Goal: Use online tool/utility: Utilize a website feature to perform a specific function

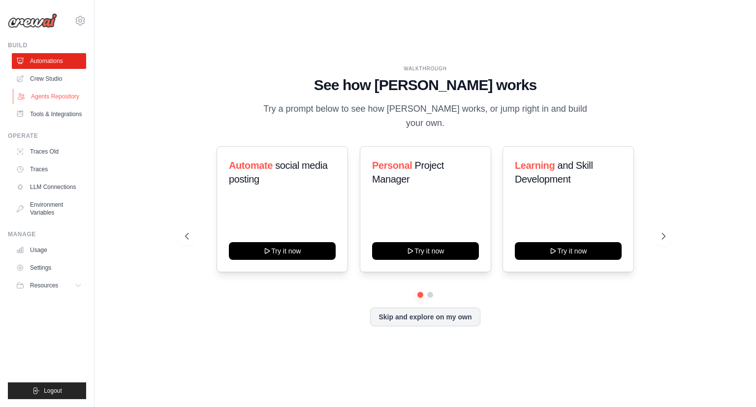
click at [82, 97] on link "Agents Repository" at bounding box center [50, 97] width 74 height 16
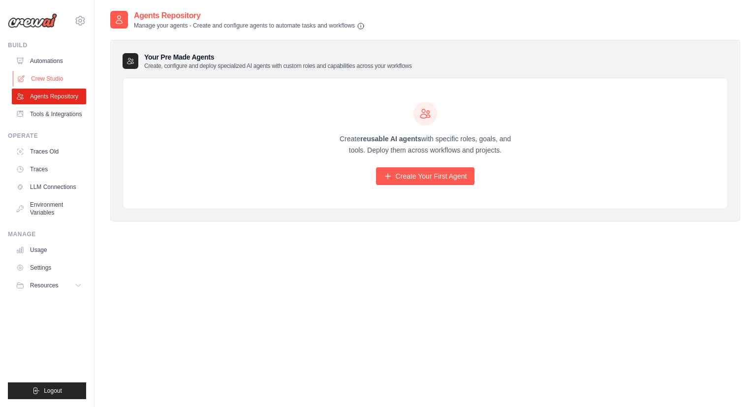
click at [50, 82] on link "Crew Studio" at bounding box center [50, 79] width 74 height 16
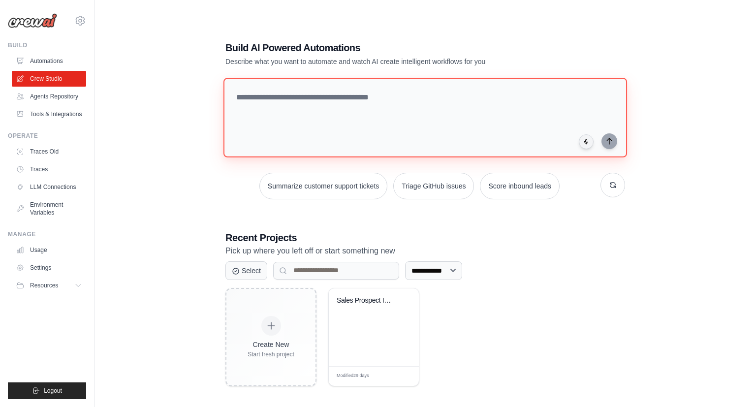
click at [300, 123] on textarea at bounding box center [426, 118] width 404 height 80
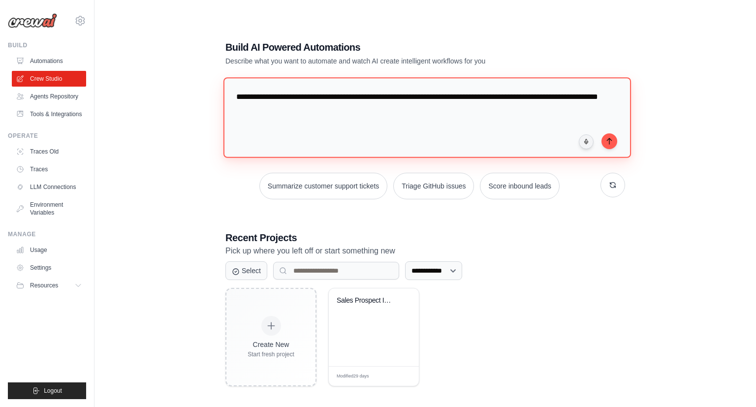
drag, startPoint x: 336, startPoint y: 110, endPoint x: 299, endPoint y: 117, distance: 37.7
click at [299, 117] on textarea "**********" at bounding box center [428, 117] width 408 height 80
type textarea "**********"
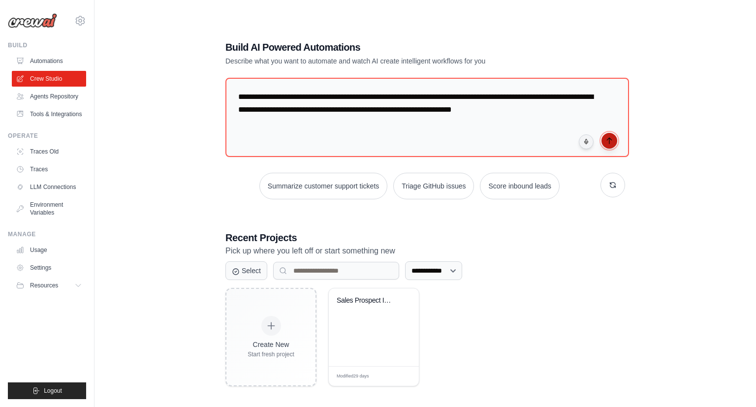
click at [615, 137] on button "submit" at bounding box center [610, 141] width 16 height 16
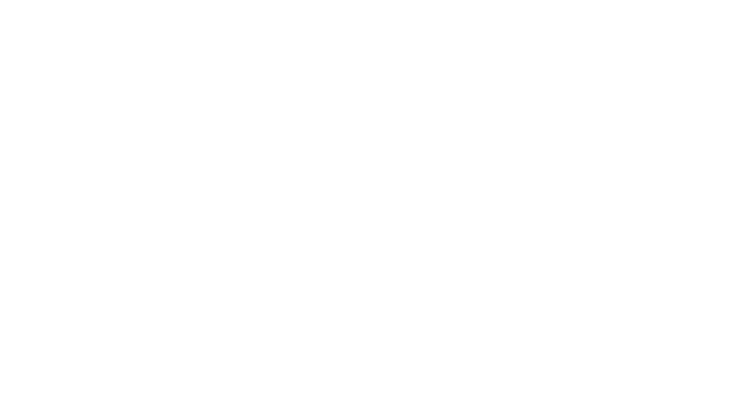
click at [309, 0] on html at bounding box center [378, 0] width 756 height 0
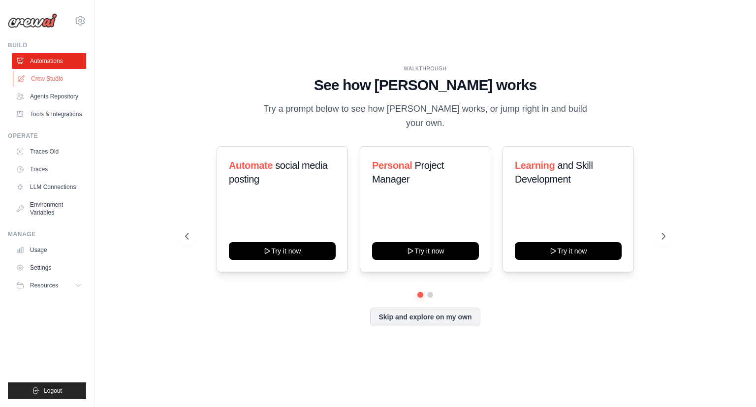
click at [71, 80] on link "Crew Studio" at bounding box center [50, 79] width 74 height 16
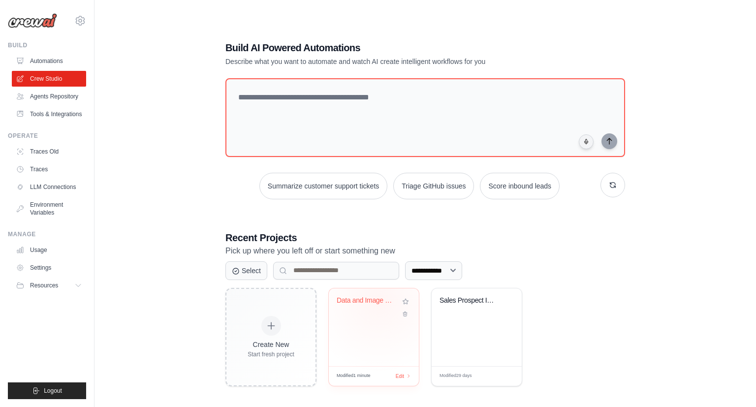
click at [380, 298] on div "Data and Image Report Generator" at bounding box center [367, 300] width 60 height 9
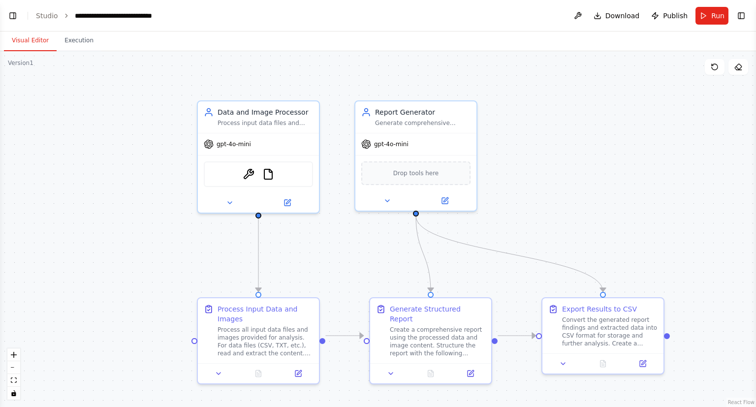
scroll to position [684, 0]
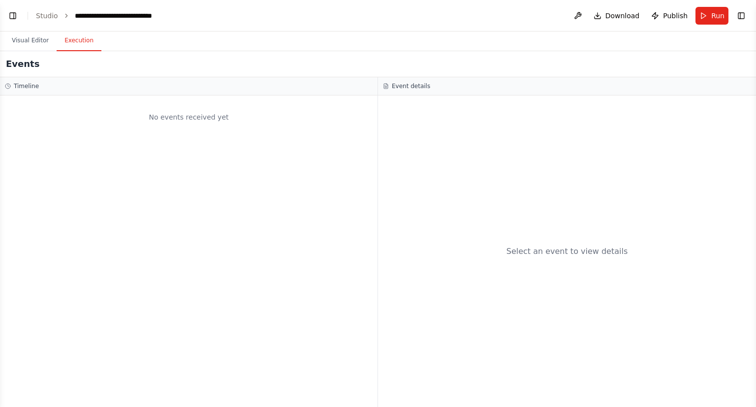
click at [72, 44] on button "Execution" at bounding box center [79, 41] width 45 height 21
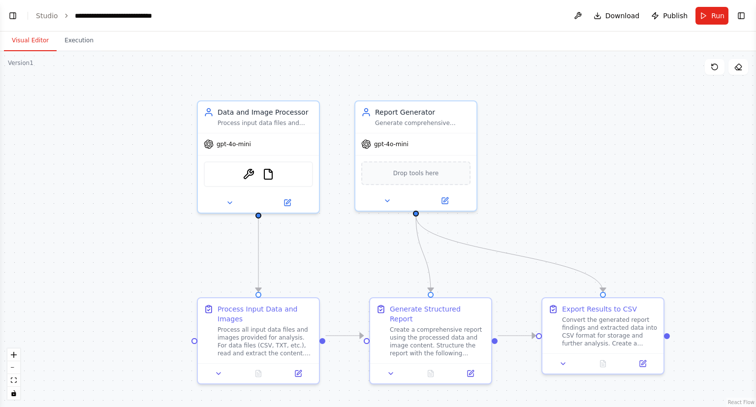
click at [33, 42] on button "Visual Editor" at bounding box center [30, 41] width 53 height 21
click at [715, 66] on icon at bounding box center [715, 67] width 8 height 8
click at [716, 18] on span "Run" at bounding box center [718, 16] width 13 height 10
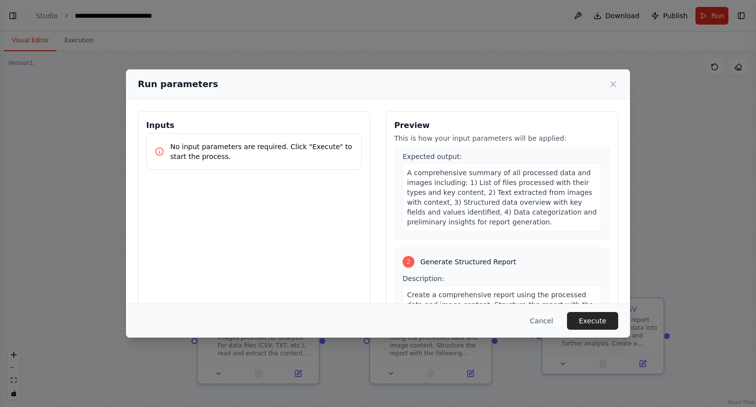
scroll to position [0, 0]
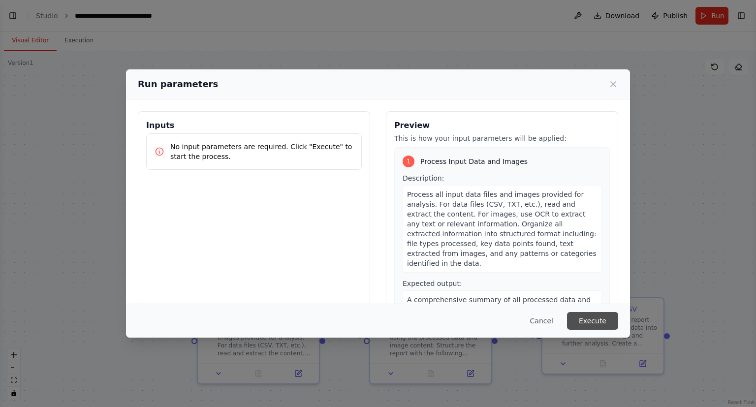
click at [606, 322] on button "Execute" at bounding box center [592, 321] width 51 height 18
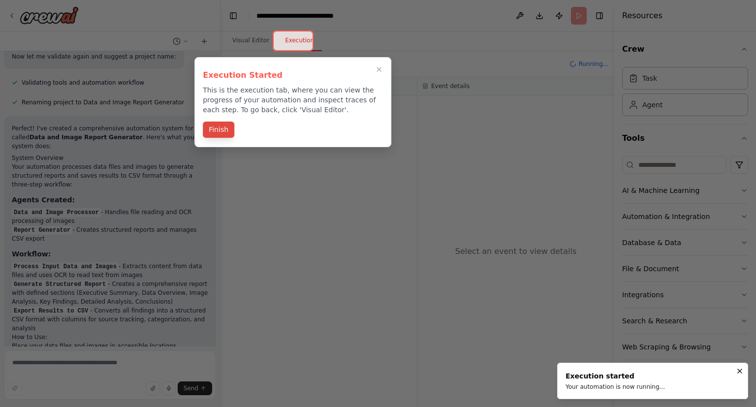
click at [220, 128] on button "Finish" at bounding box center [219, 130] width 32 height 16
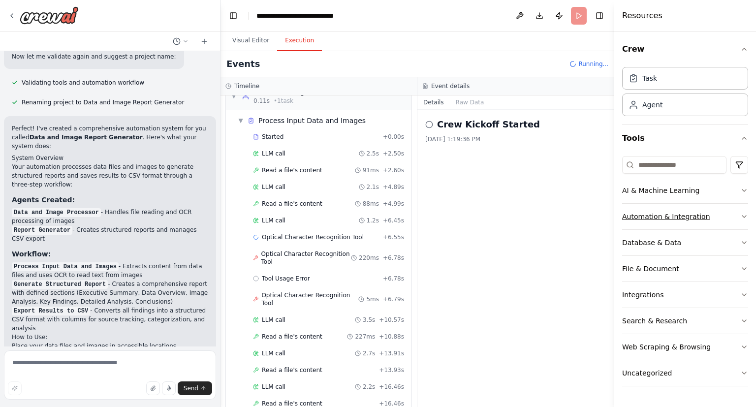
scroll to position [35, 0]
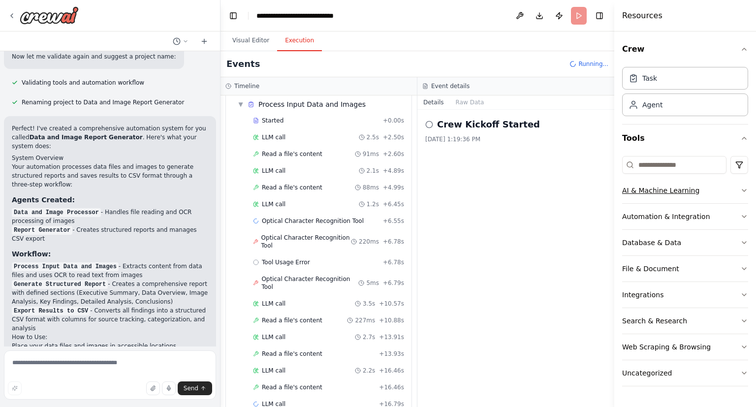
click at [739, 193] on button "AI & Machine Learning" at bounding box center [686, 191] width 126 height 26
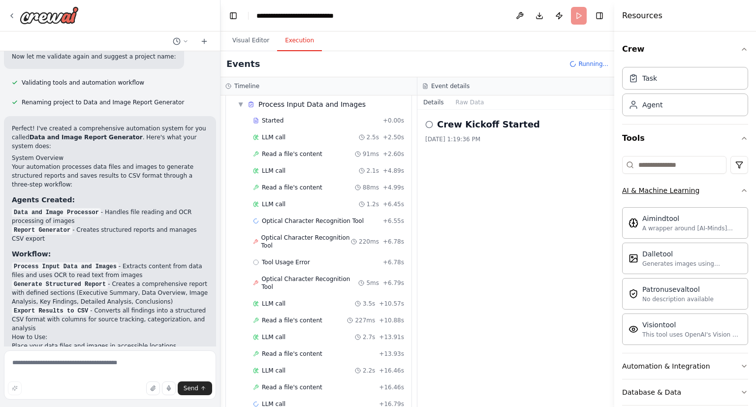
click at [741, 191] on button "AI & Machine Learning" at bounding box center [686, 191] width 126 height 26
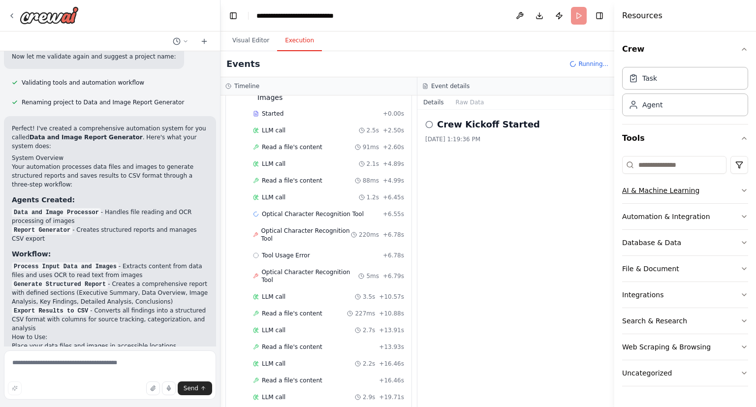
click at [732, 191] on button "AI & Machine Learning" at bounding box center [686, 191] width 126 height 26
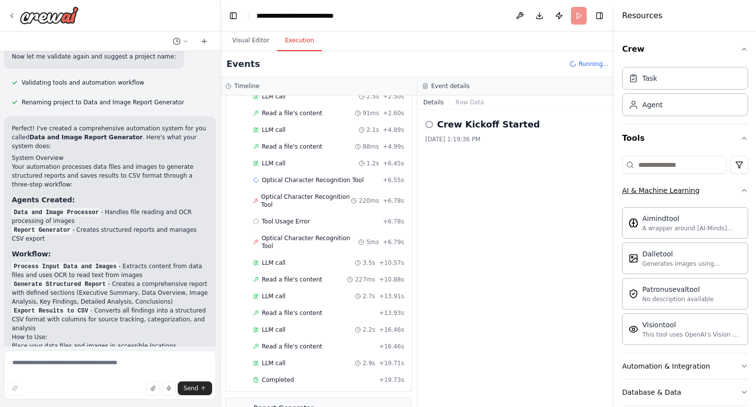
scroll to position [141, 0]
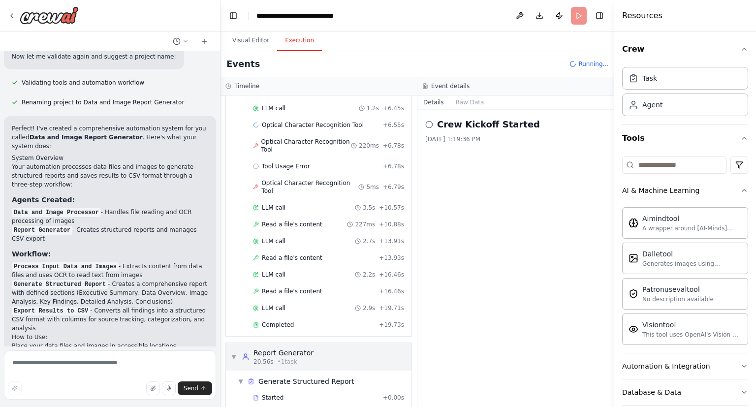
drag, startPoint x: 409, startPoint y: 301, endPoint x: 409, endPoint y: 337, distance: 35.5
click at [409, 337] on div "▼ Data and Image Processor 0.11s (+19.73s) • 1 task ▼ Process Input Data and Im…" at bounding box center [319, 252] width 197 height 312
click at [376, 343] on div "▼ Report Generator 20.56s • 1 task" at bounding box center [319, 357] width 186 height 28
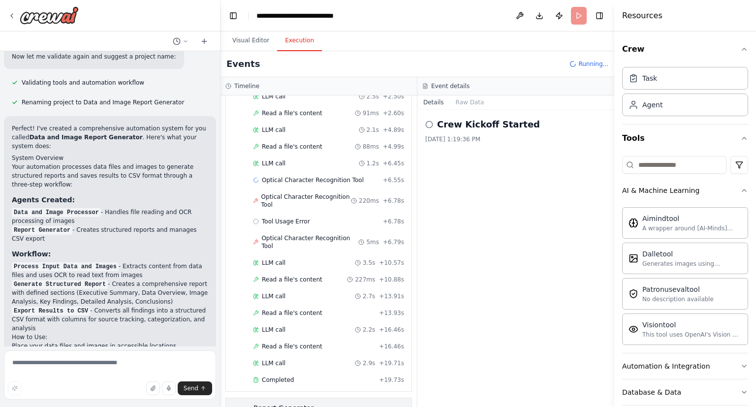
click at [339, 398] on div "▶ Report Generator 20.56s • 1 task" at bounding box center [319, 412] width 186 height 28
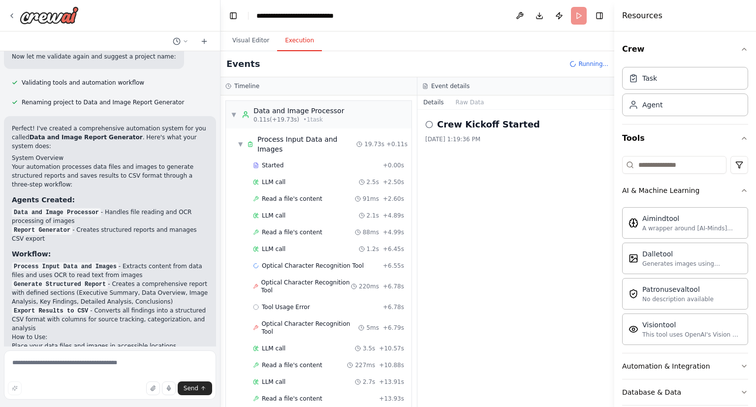
scroll to position [208, 0]
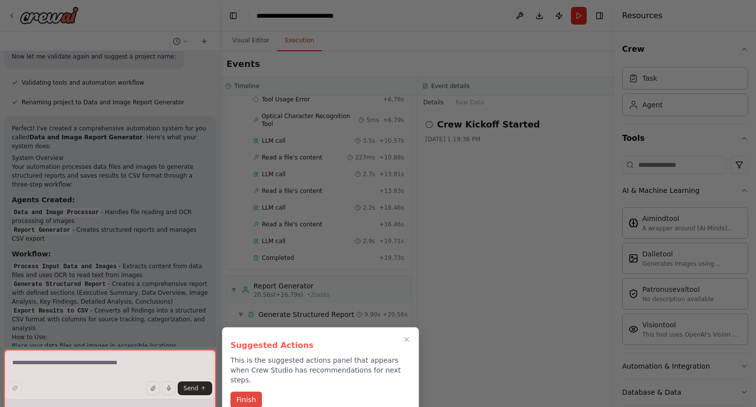
click at [245, 393] on button "Finish" at bounding box center [246, 400] width 32 height 16
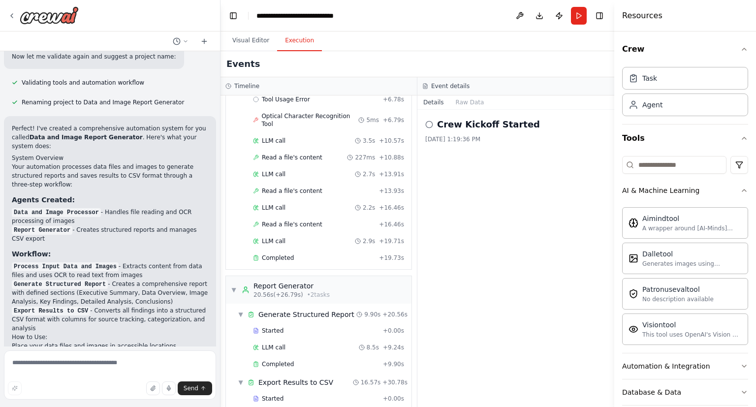
drag, startPoint x: 410, startPoint y: 362, endPoint x: 416, endPoint y: 394, distance: 33.0
click at [416, 394] on div "▼ Data and Image Processor 0.11s (+19.73s) • 1 task ▼ Process Input Data and Im…" at bounding box center [319, 252] width 197 height 312
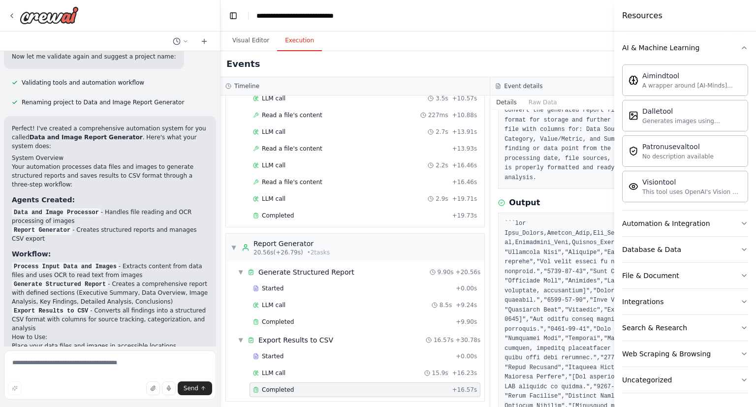
scroll to position [0, 0]
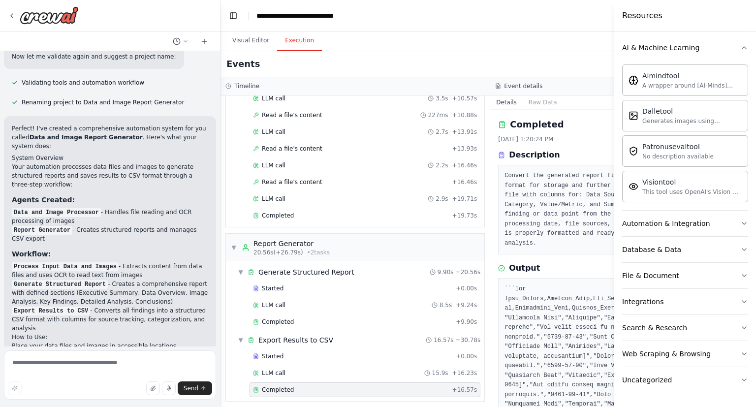
drag, startPoint x: 567, startPoint y: 366, endPoint x: 559, endPoint y: 48, distance: 318.2
click at [559, 110] on div "Completed 10/2/2025, 1:20:24 PM Description Convert the generated report findin…" at bounding box center [626, 258] width 270 height 297
